Goal: Information Seeking & Learning: Learn about a topic

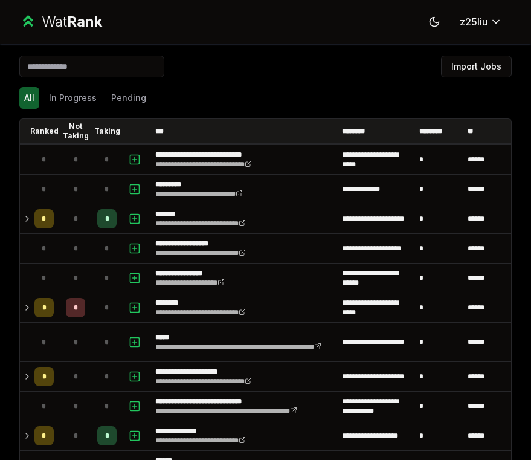
scroll to position [806, 0]
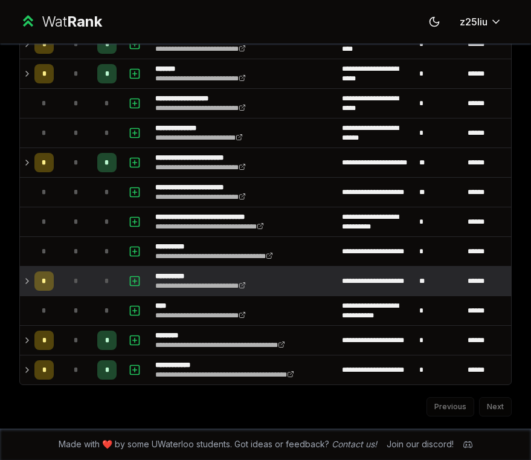
click at [206, 276] on p "**********" at bounding box center [207, 276] width 105 height 10
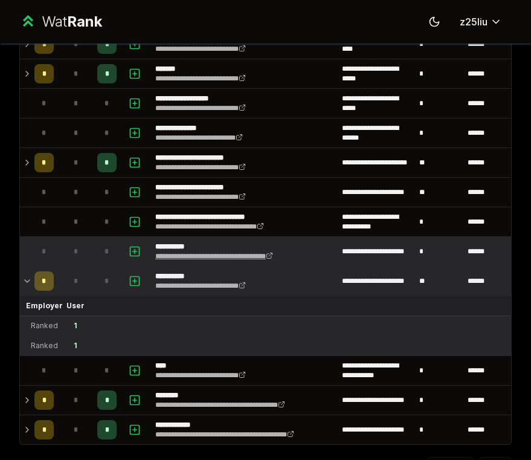
click at [206, 253] on link "**********" at bounding box center [214, 256] width 118 height 7
click at [245, 244] on p "**********" at bounding box center [224, 247] width 139 height 10
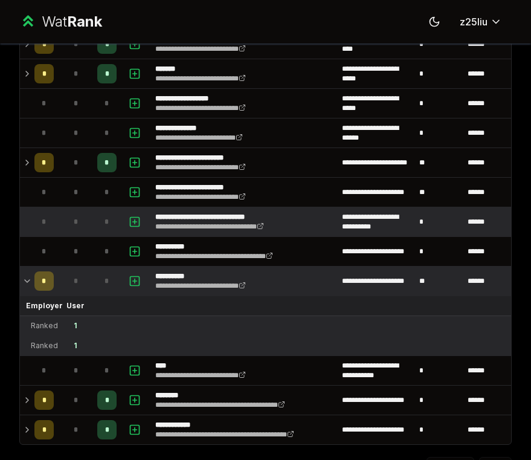
click at [93, 236] on tr "**********" at bounding box center [265, 222] width 491 height 30
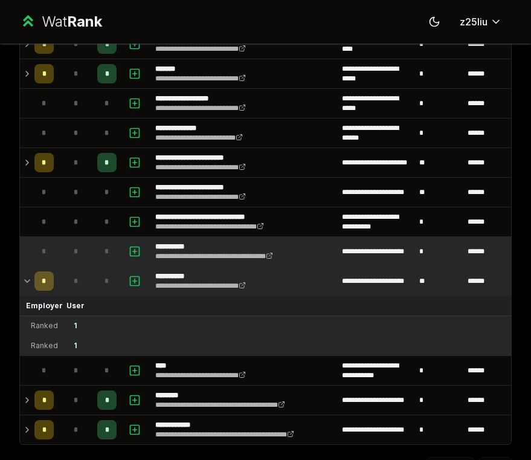
click at [93, 248] on td "*" at bounding box center [106, 251] width 29 height 29
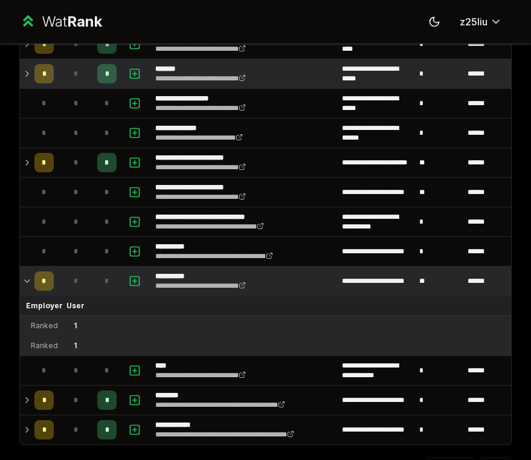
scroll to position [823, 0]
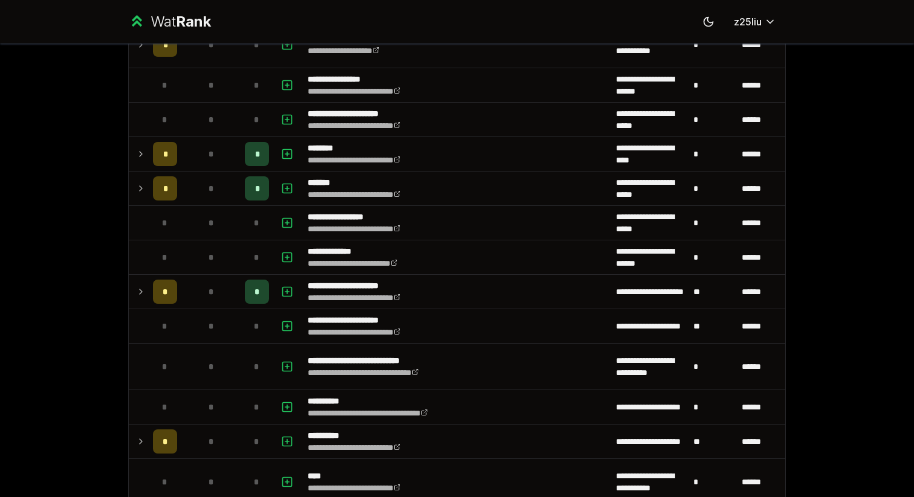
scroll to position [1025, 0]
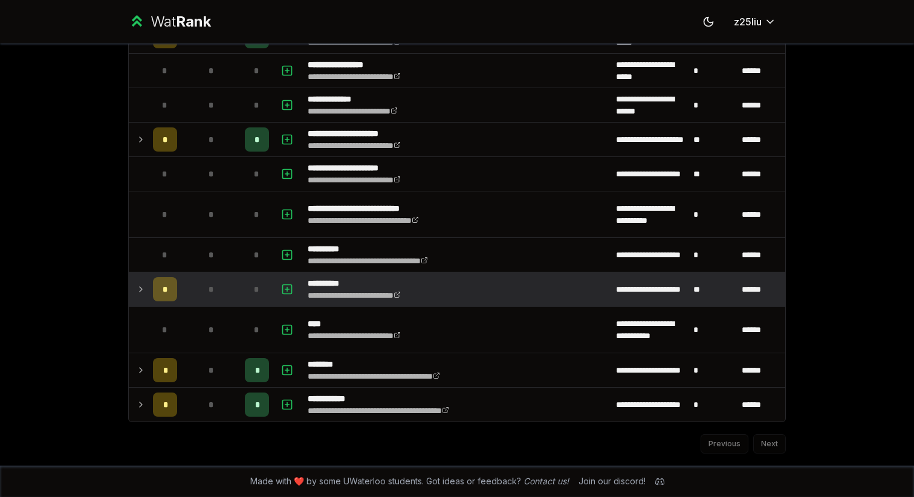
click at [141, 282] on icon at bounding box center [141, 289] width 10 height 15
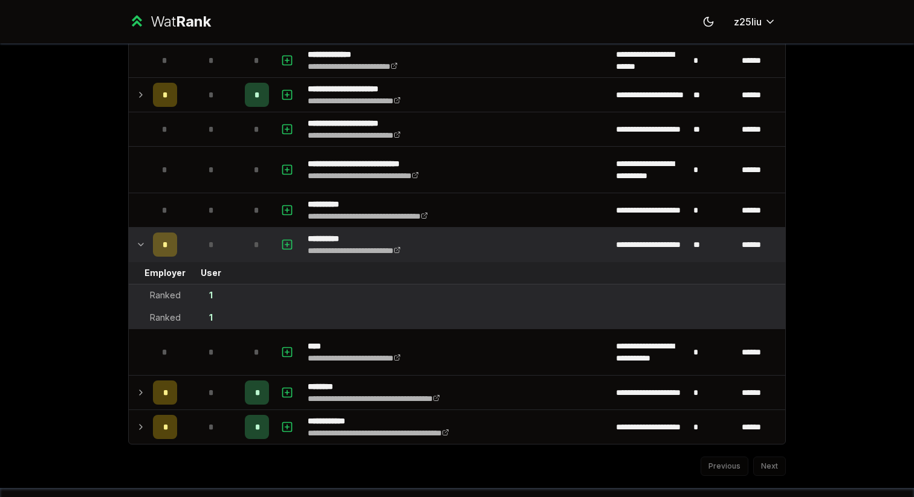
scroll to position [1092, 0]
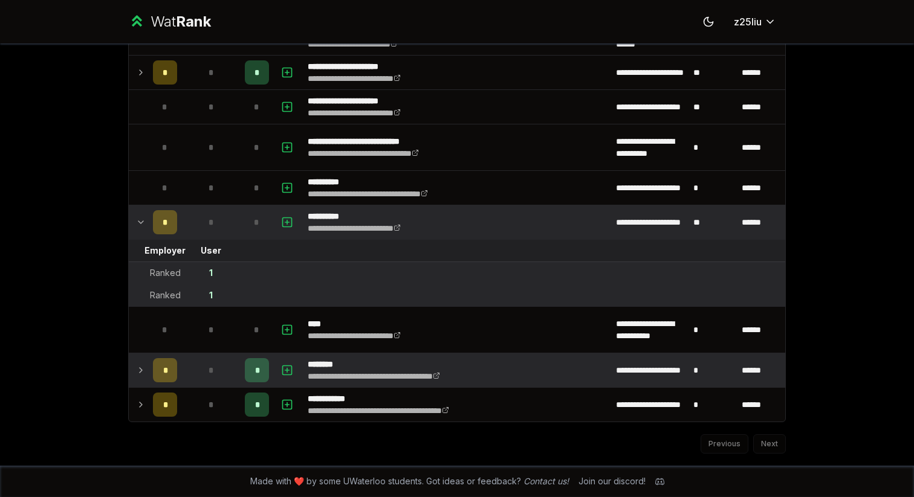
click at [143, 372] on icon at bounding box center [141, 370] width 10 height 15
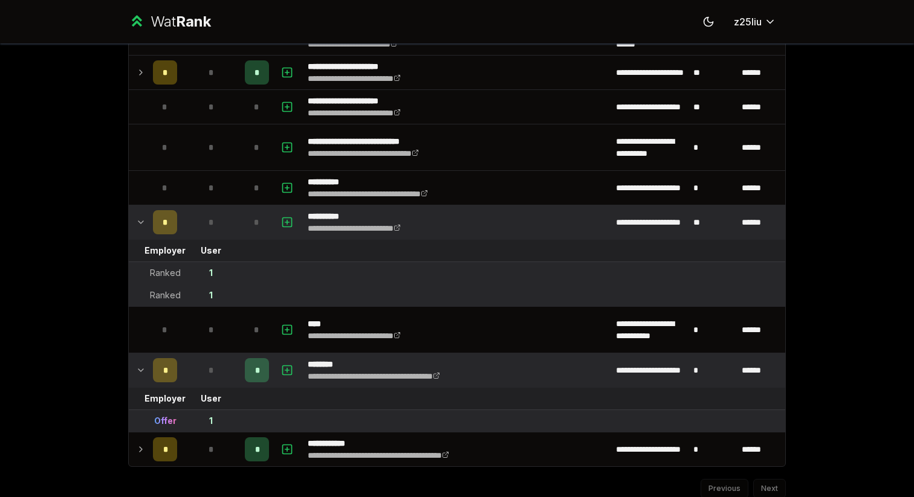
click at [143, 372] on icon at bounding box center [141, 370] width 10 height 15
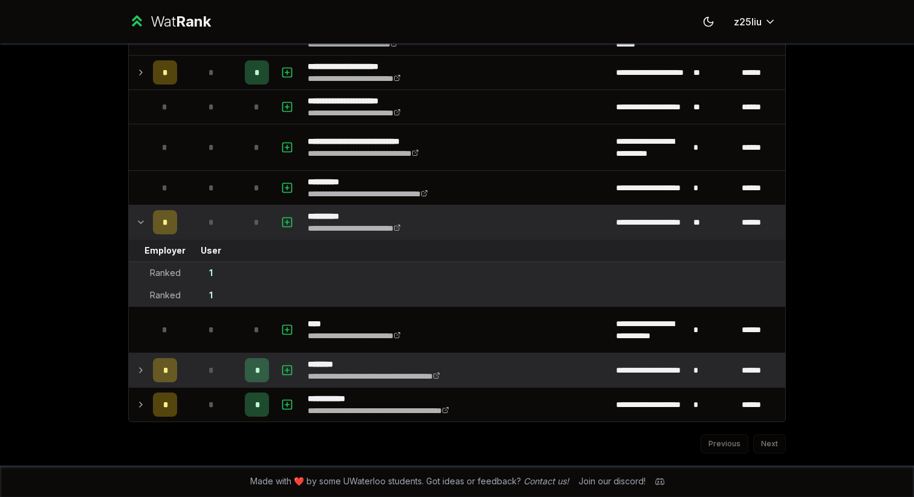
click at [143, 372] on icon at bounding box center [141, 370] width 10 height 15
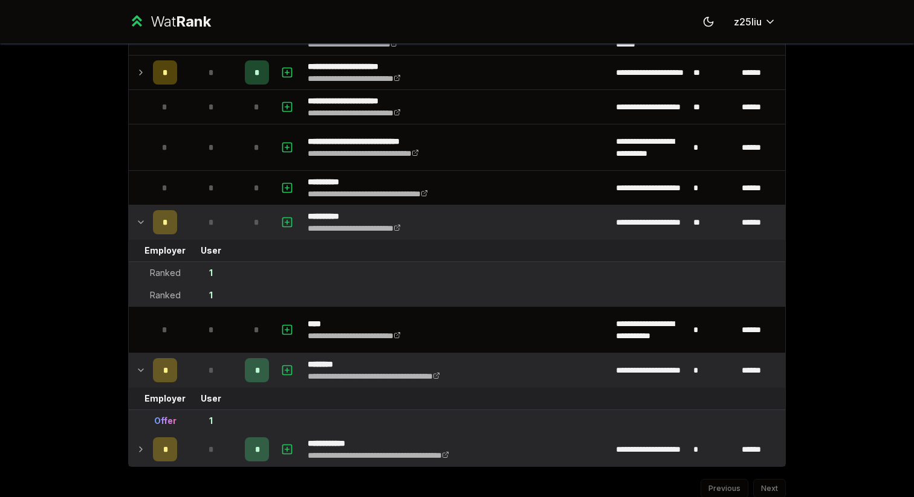
click at [140, 444] on icon at bounding box center [141, 449] width 10 height 15
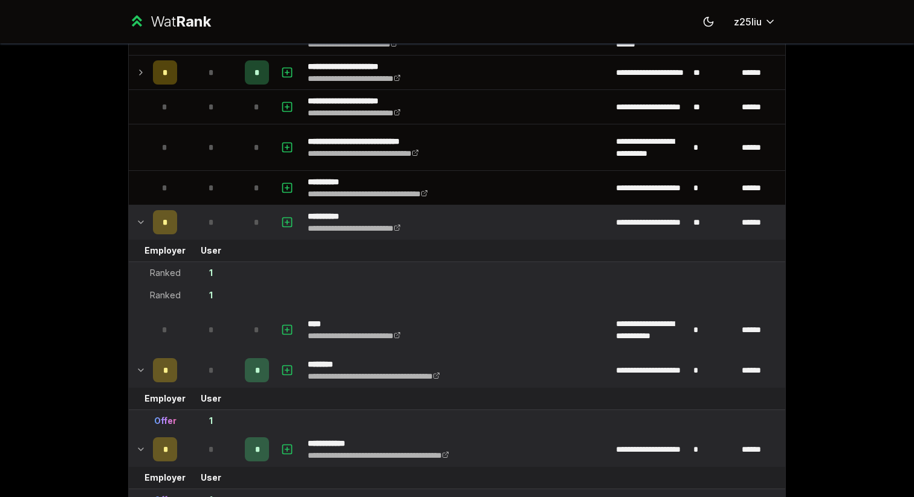
scroll to position [1182, 0]
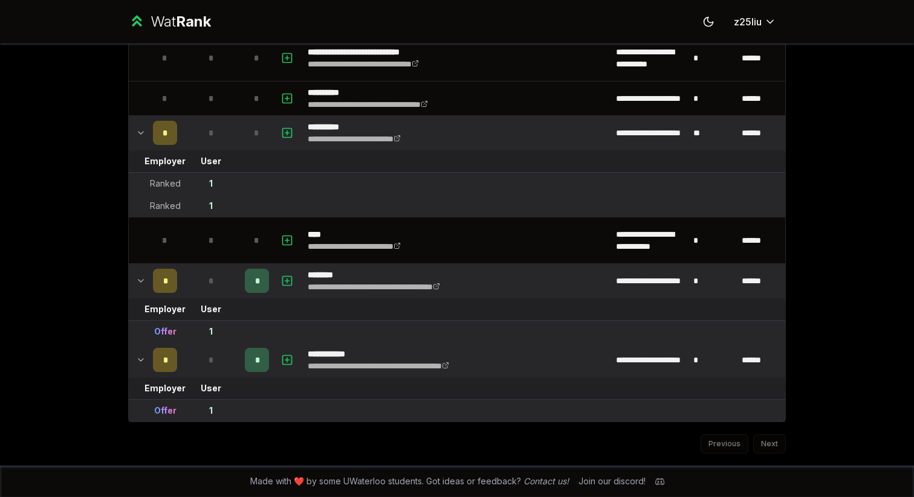
click at [147, 280] on td at bounding box center [138, 281] width 19 height 34
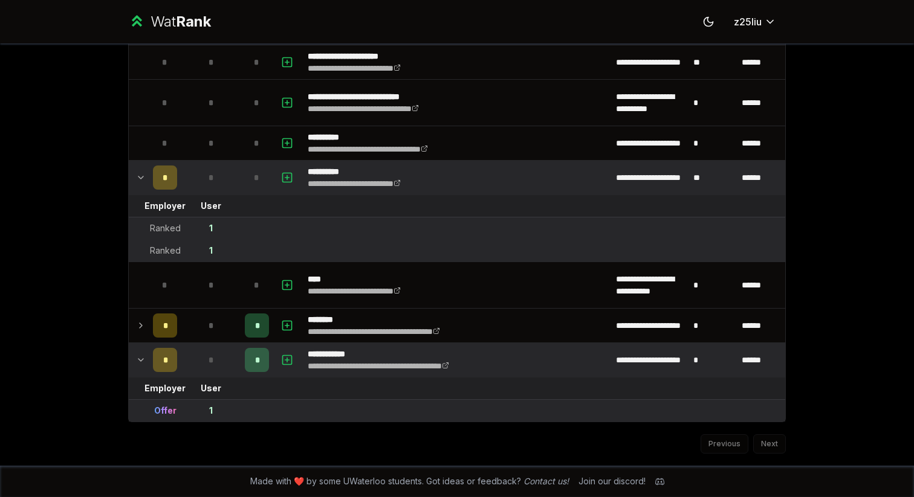
click at [139, 355] on icon at bounding box center [141, 360] width 10 height 15
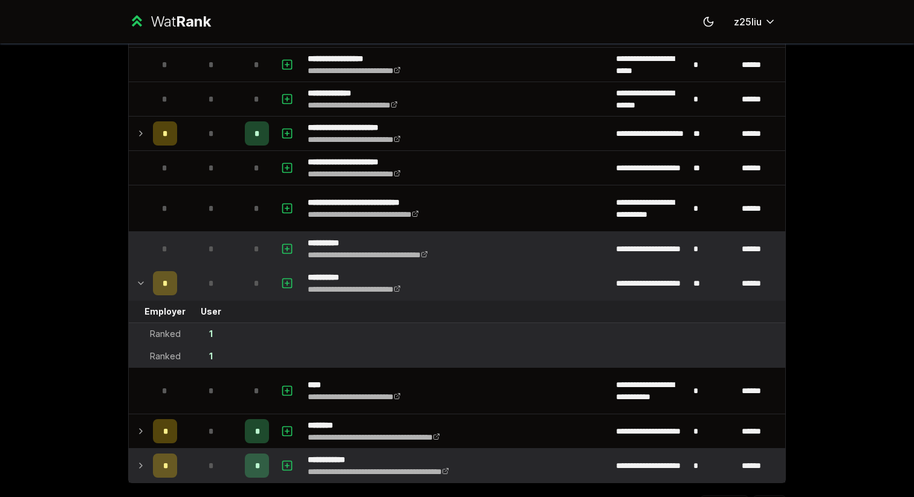
scroll to position [1017, 0]
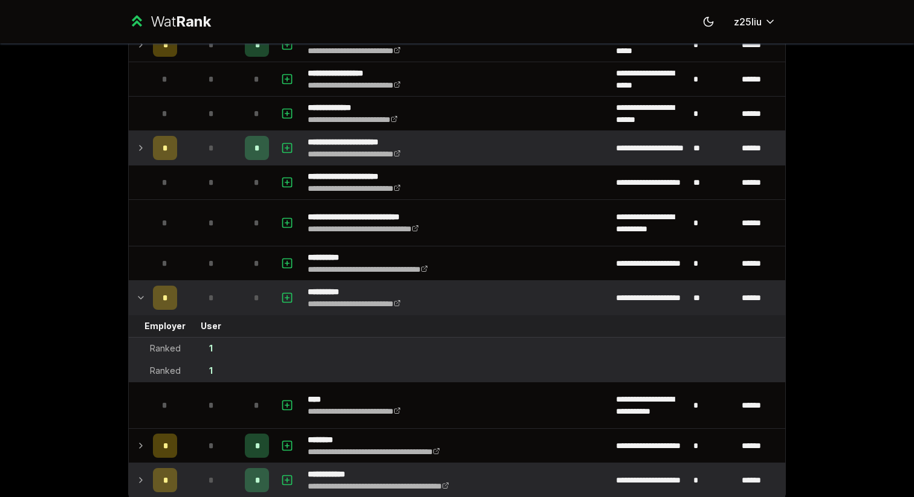
click at [148, 152] on td "*" at bounding box center [165, 148] width 34 height 34
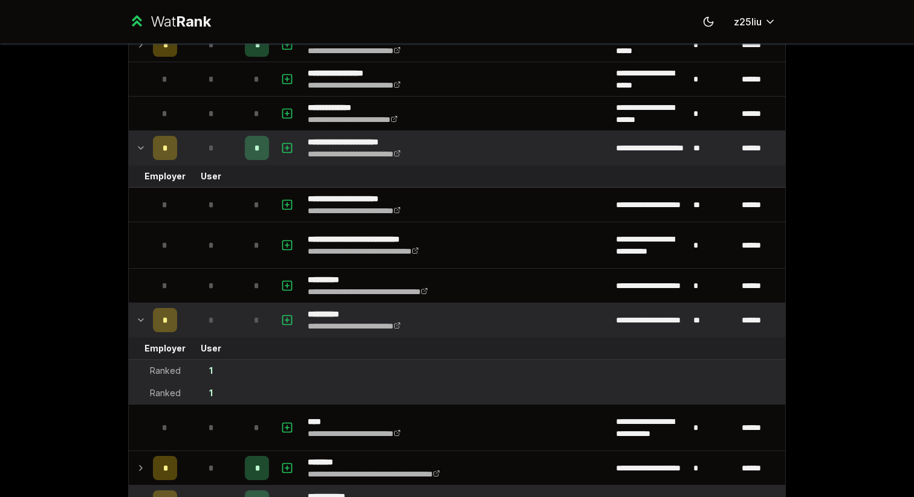
click at [148, 152] on td "*" at bounding box center [165, 148] width 34 height 34
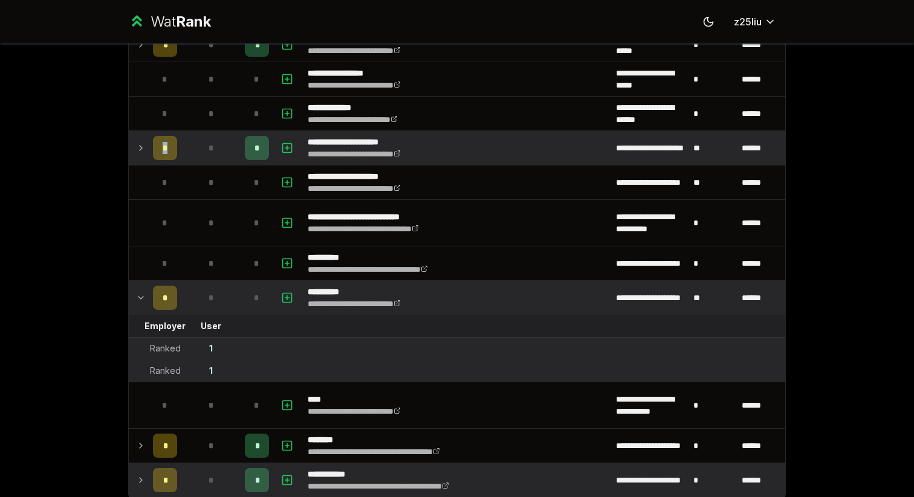
click at [148, 152] on td "*" at bounding box center [165, 148] width 34 height 34
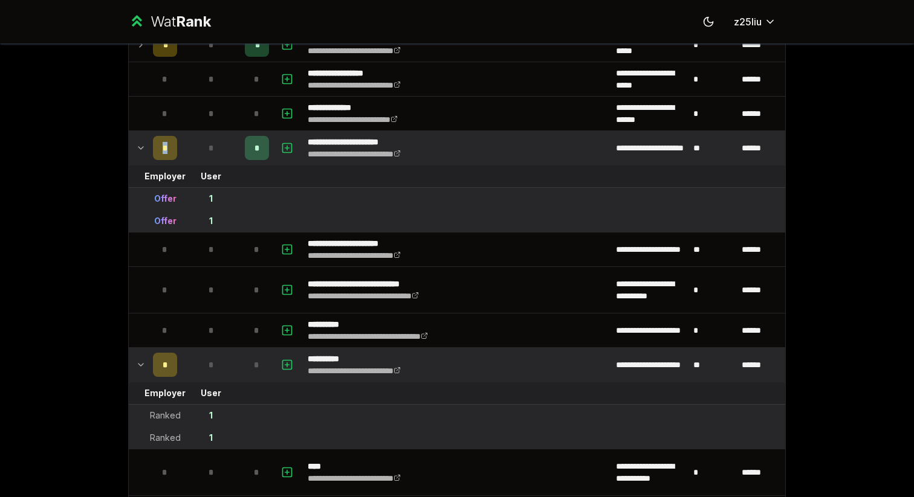
click at [148, 152] on td "*" at bounding box center [165, 148] width 34 height 34
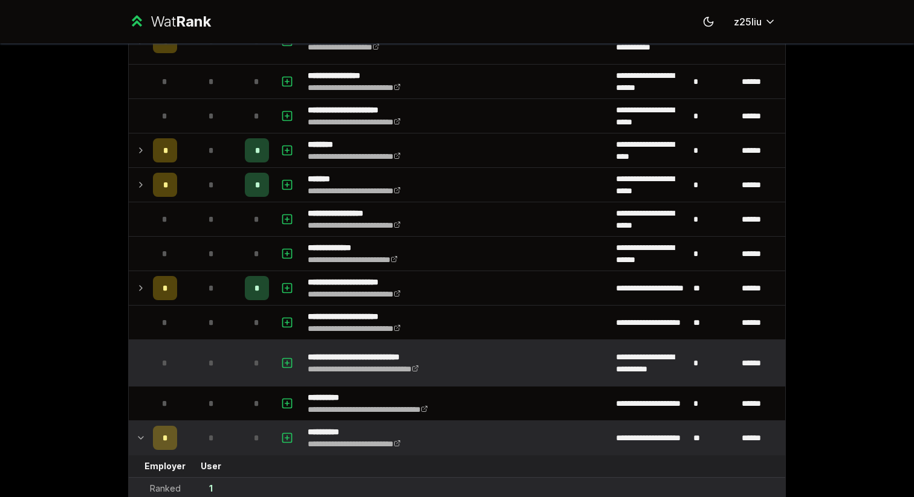
scroll to position [871, 0]
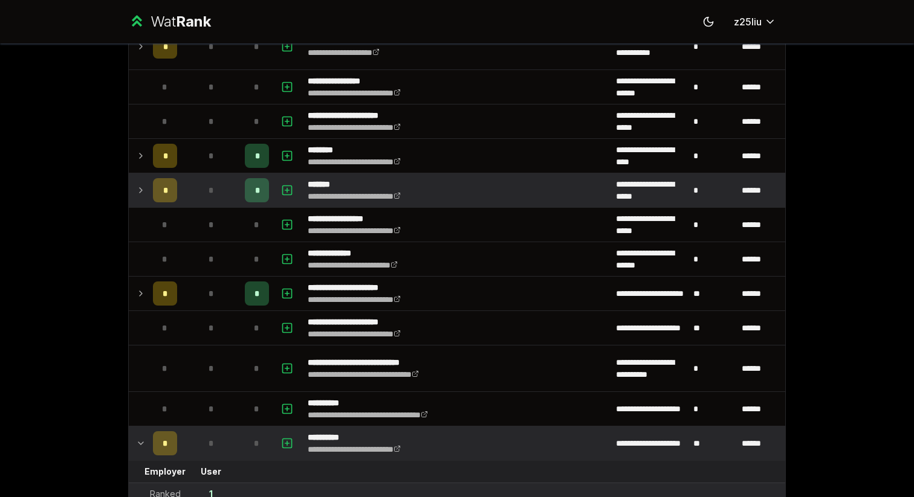
click at [143, 182] on td at bounding box center [138, 190] width 19 height 34
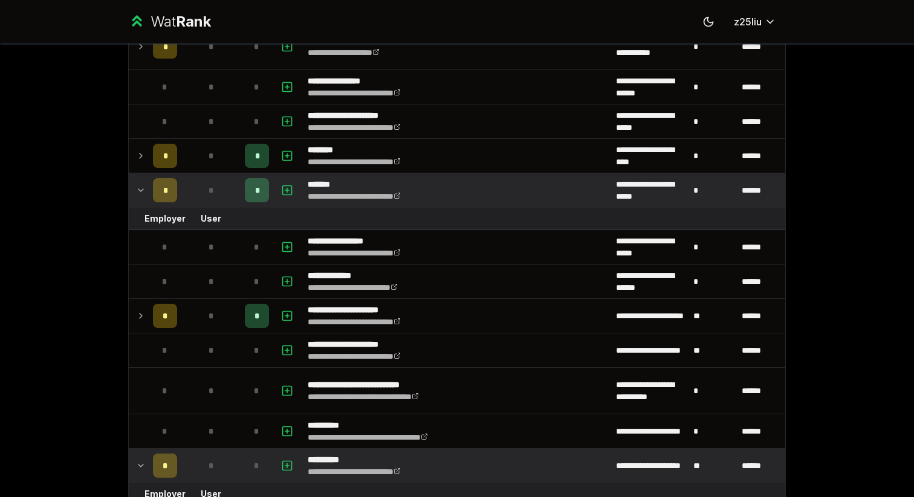
click at [143, 182] on td at bounding box center [138, 190] width 19 height 34
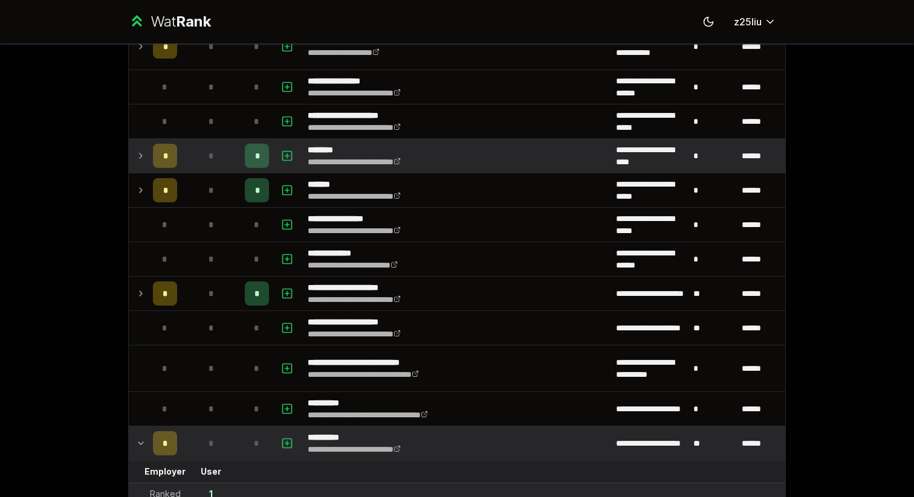
click at [145, 157] on icon at bounding box center [141, 156] width 10 height 15
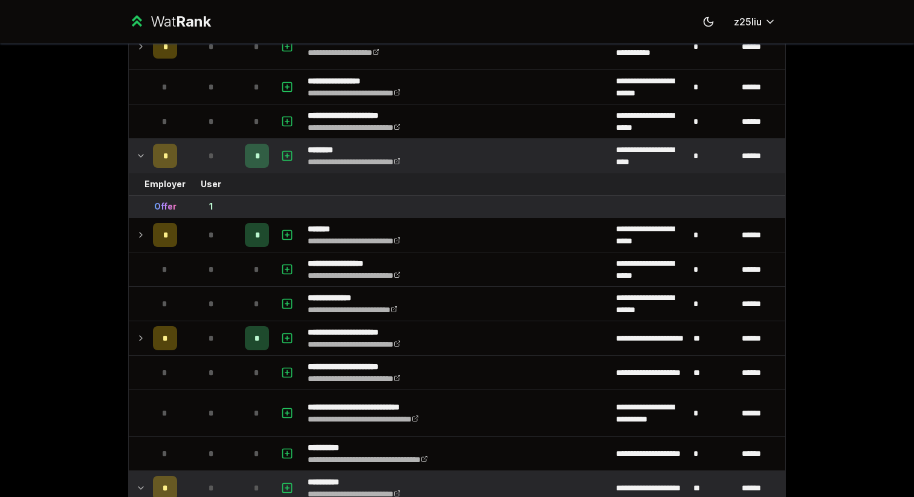
click at [145, 157] on icon at bounding box center [141, 156] width 10 height 15
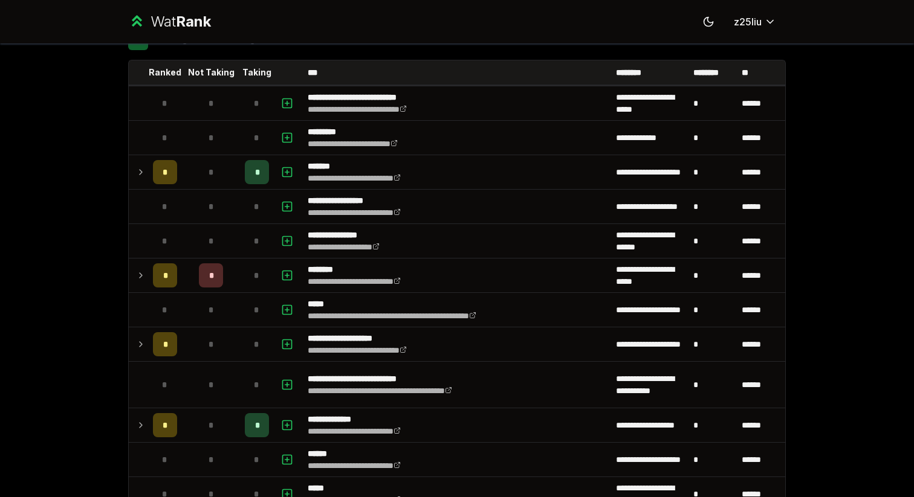
scroll to position [15, 0]
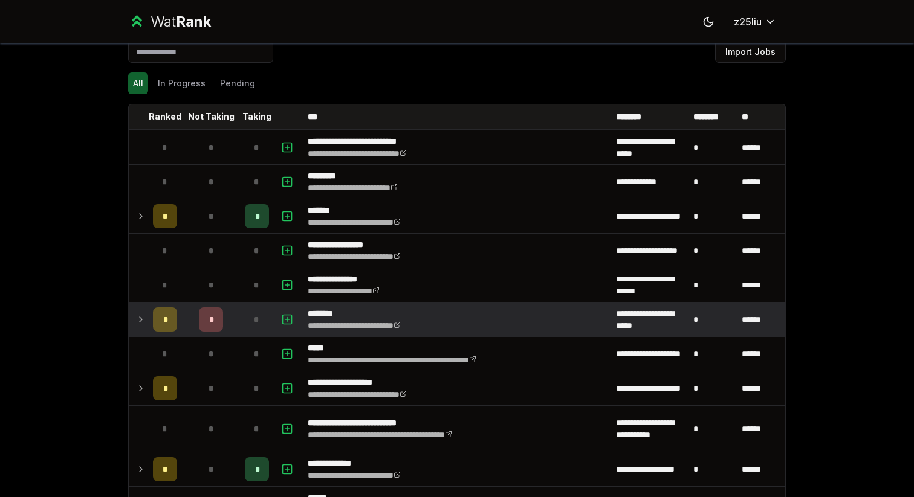
click at [138, 306] on td at bounding box center [138, 320] width 19 height 34
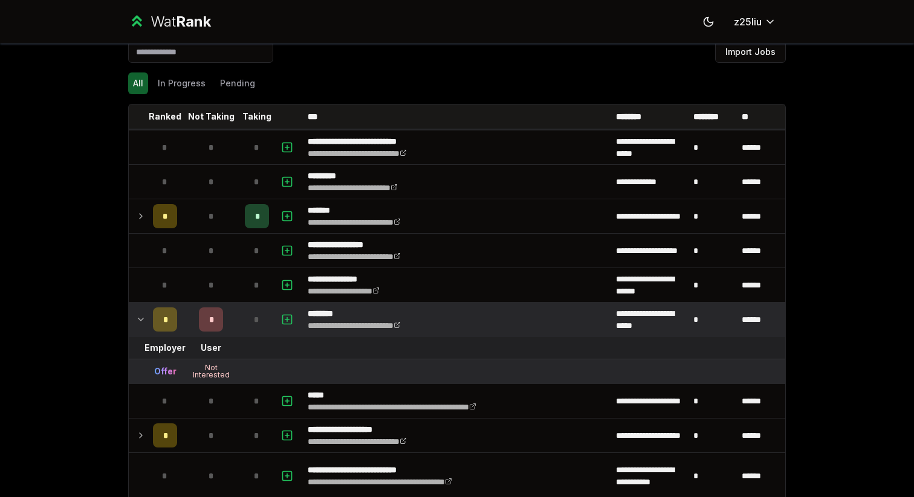
click at [139, 311] on td at bounding box center [138, 320] width 19 height 34
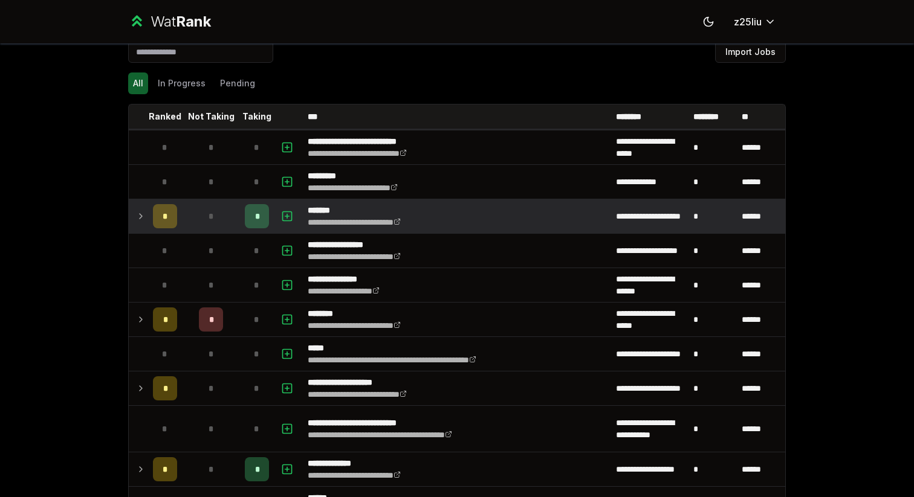
click at [139, 219] on icon at bounding box center [141, 216] width 10 height 15
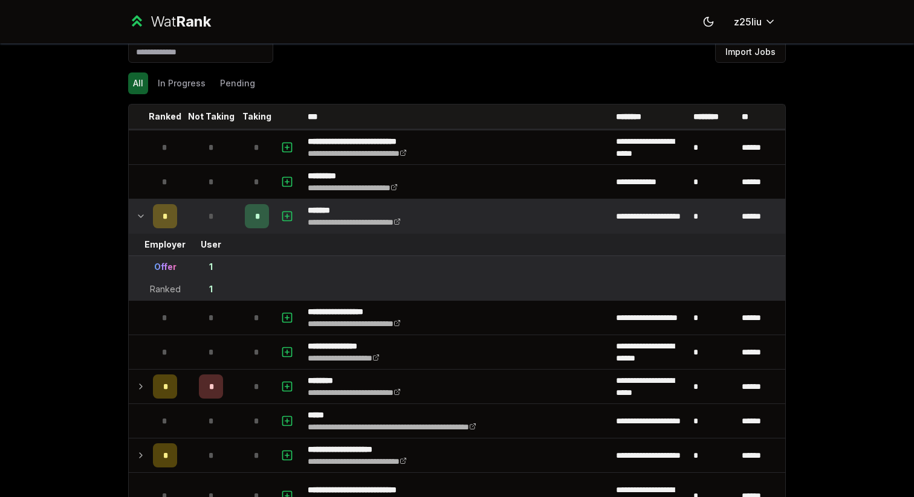
click at [139, 219] on icon at bounding box center [141, 216] width 10 height 15
